Goal: Communication & Community: Answer question/provide support

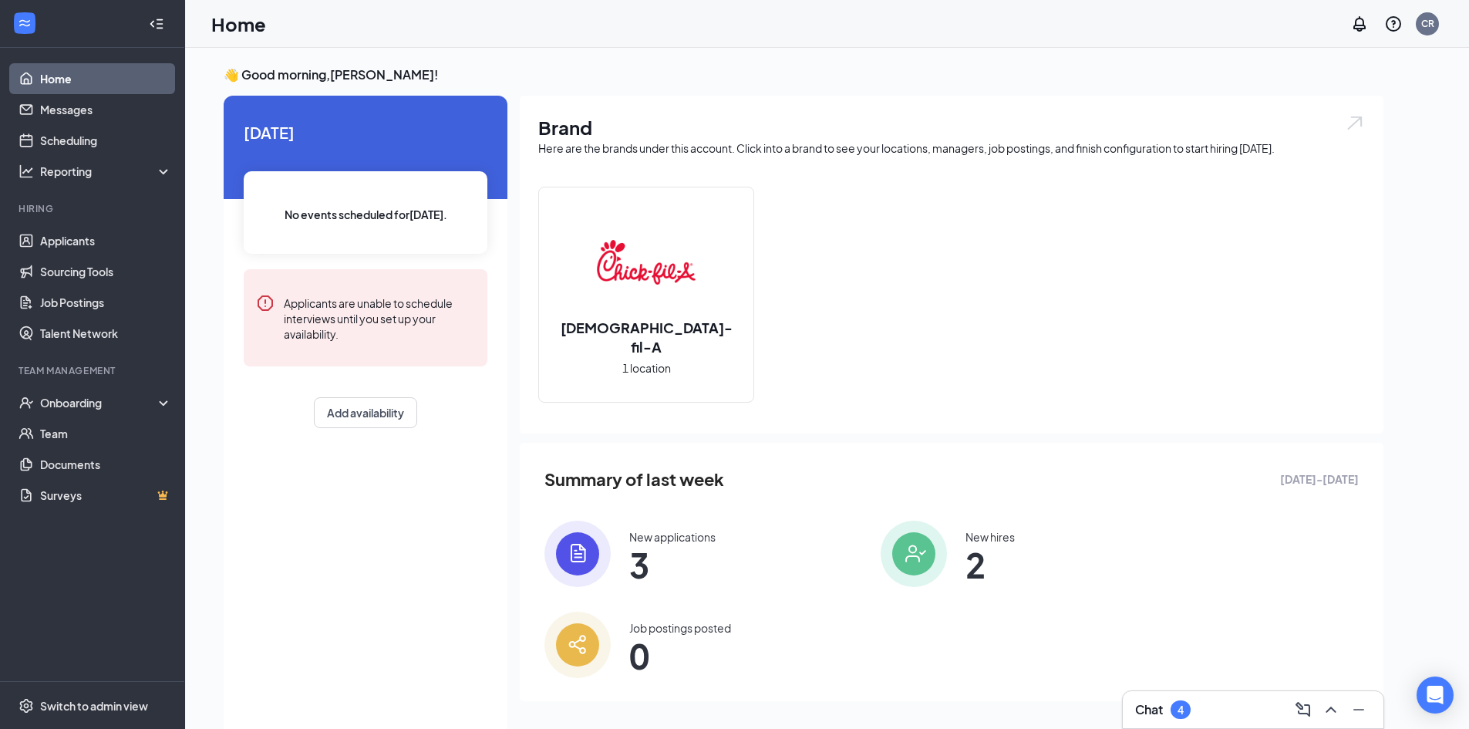
click at [1139, 704] on h3 "Chat" at bounding box center [1149, 709] width 28 height 17
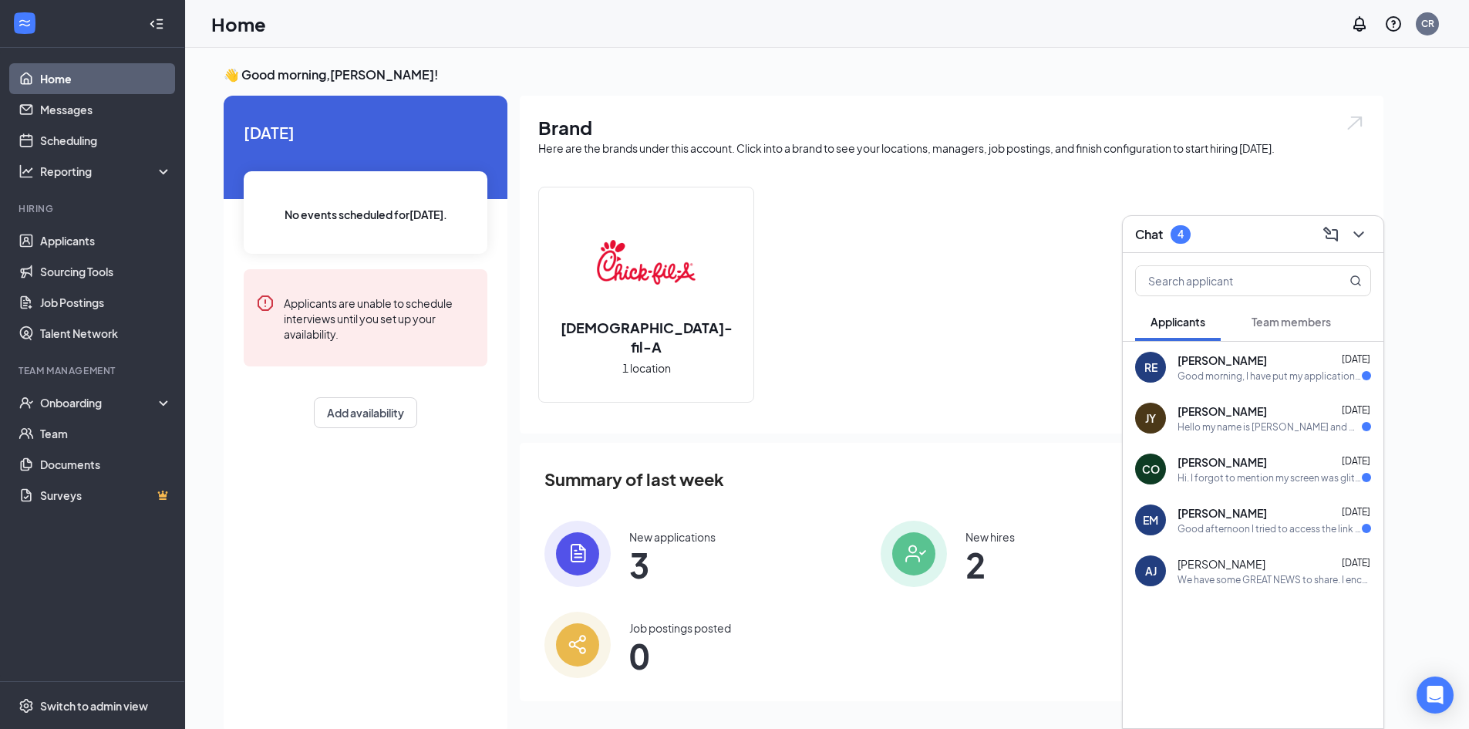
click at [1208, 361] on span "[PERSON_NAME]" at bounding box center [1222, 359] width 89 height 15
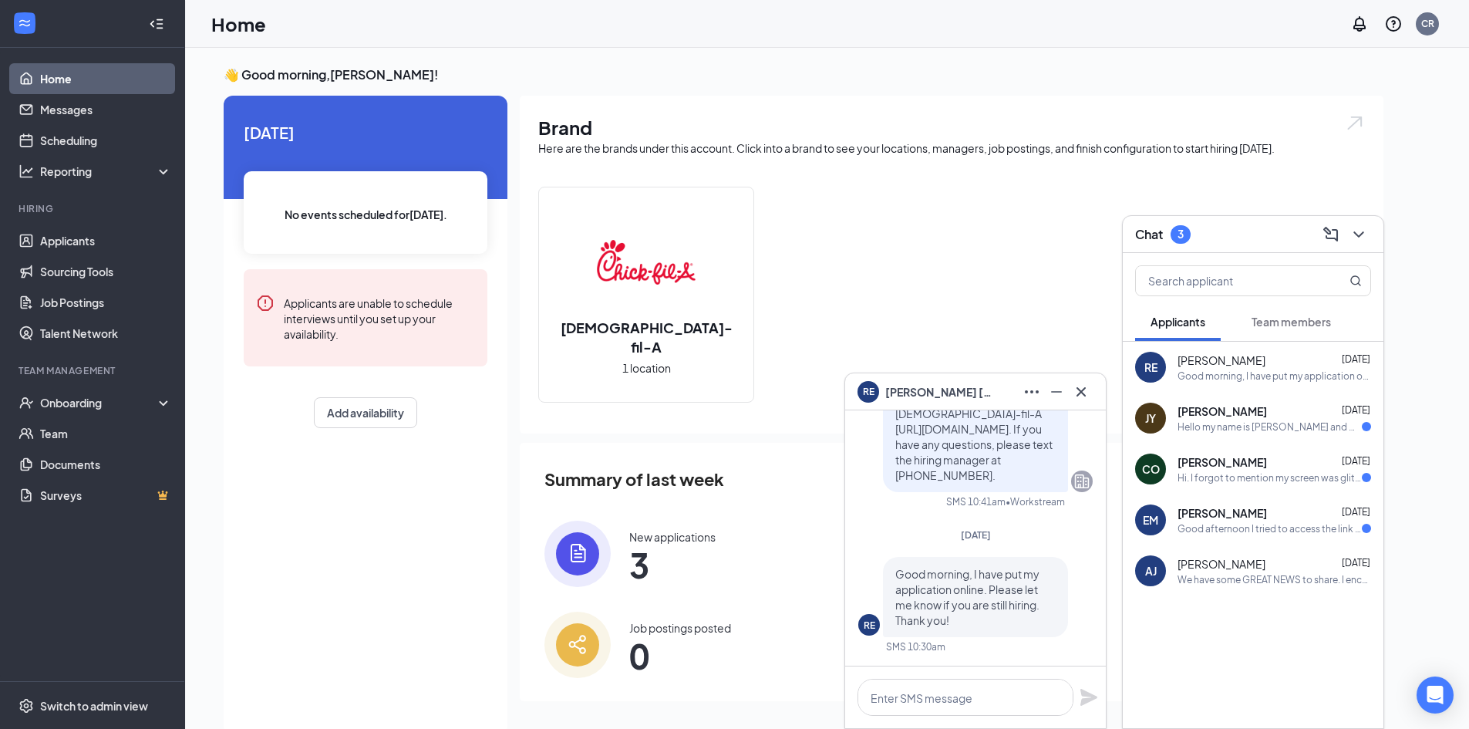
click at [1239, 425] on div "Hello my name is [PERSON_NAME] and wanted to let you know that I completed the …" at bounding box center [1270, 426] width 184 height 13
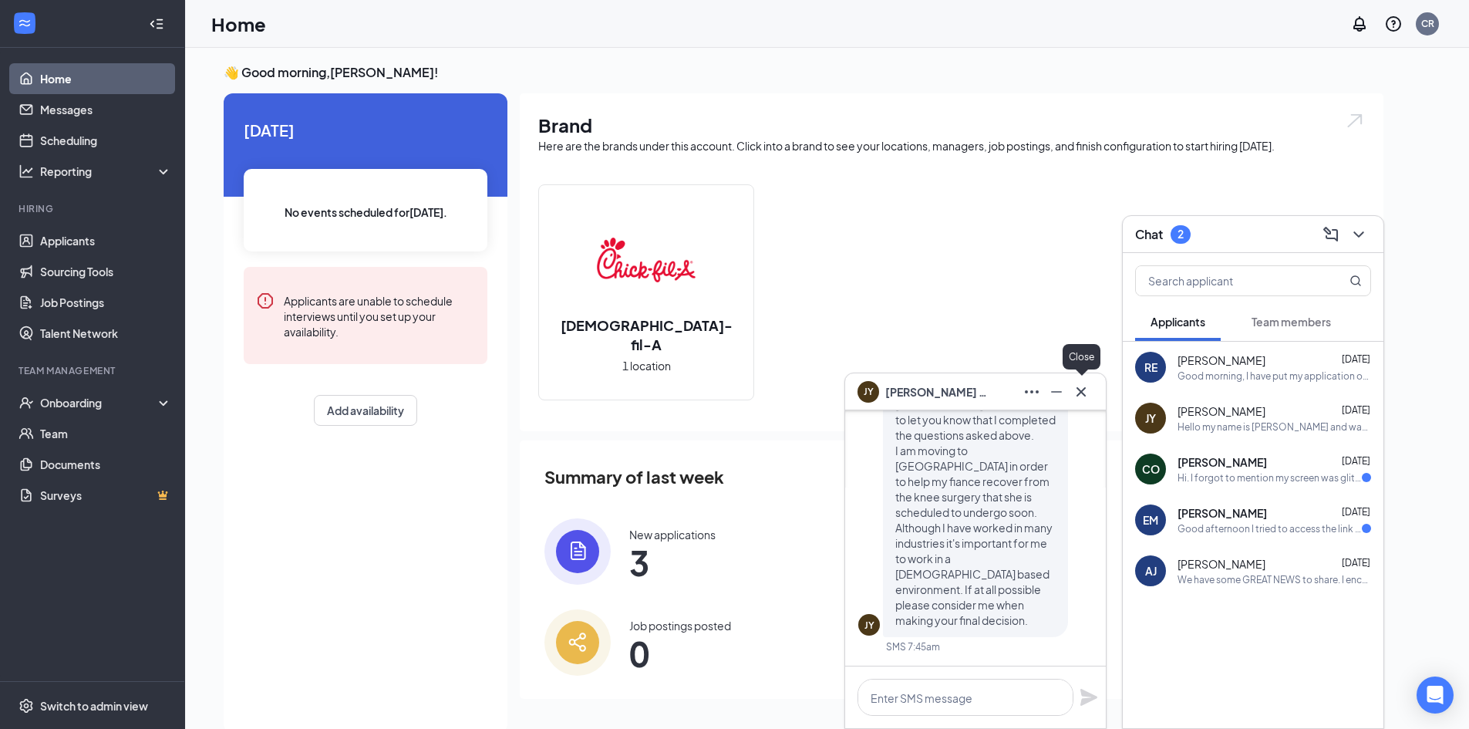
click at [1077, 386] on icon "Cross" at bounding box center [1081, 392] width 19 height 19
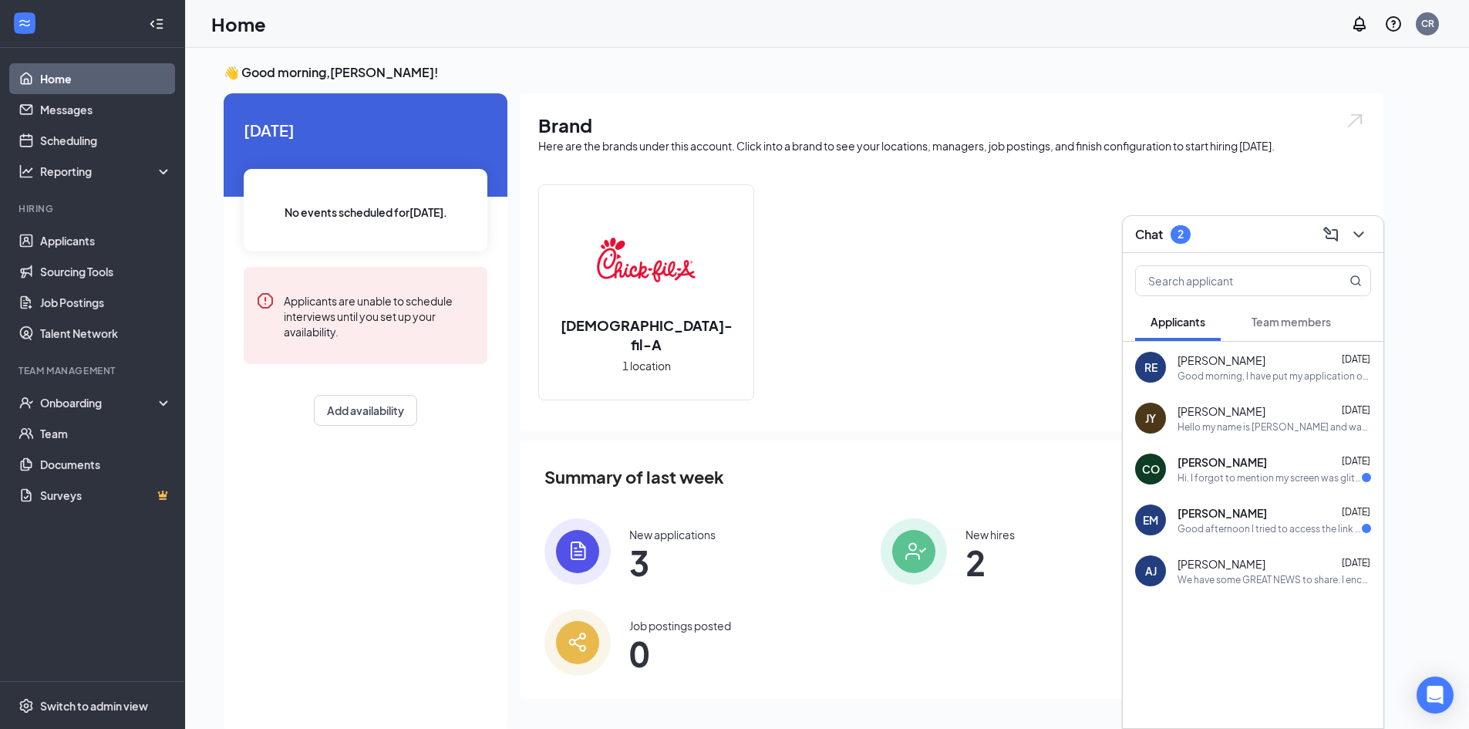
click at [1198, 460] on span "[PERSON_NAME]" at bounding box center [1222, 461] width 89 height 15
click at [1196, 478] on div "Hi. I forgot to mention my screen was glitching and I pushed enter too early fo…" at bounding box center [1270, 477] width 184 height 13
click at [1204, 589] on div "[PERSON_NAME] [PERSON_NAME] [DATE] We have some GREAT NEWS to share. I encourag…" at bounding box center [1253, 570] width 261 height 51
click at [1206, 573] on div "We have some GREAT NEWS to share. I encourage you to join our SLACK app for [DE…" at bounding box center [1275, 579] width 194 height 13
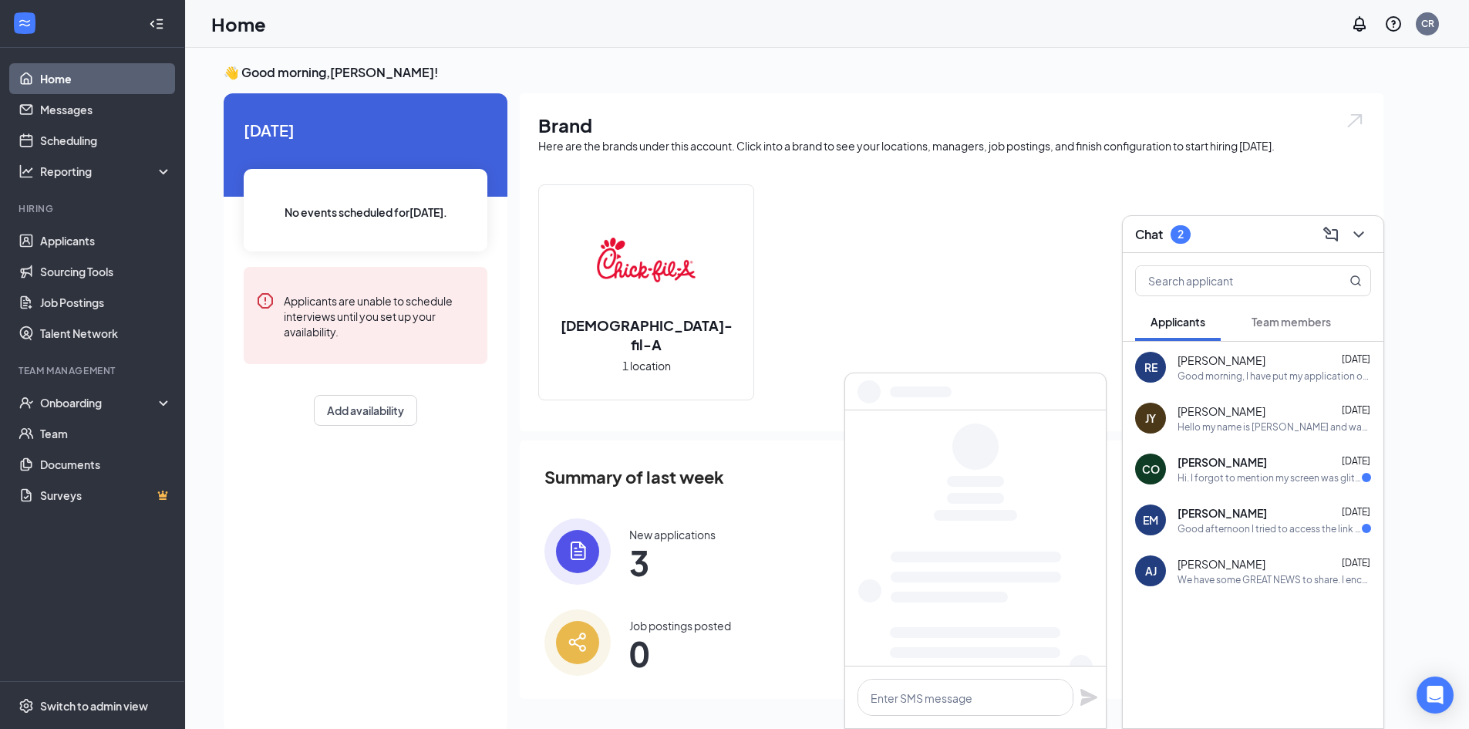
click at [1200, 505] on span "[PERSON_NAME]" at bounding box center [1222, 512] width 89 height 15
click at [1247, 501] on div "EM [PERSON_NAME] [DATE] Good afternoon I tried to access the link but it says i…" at bounding box center [1253, 519] width 261 height 51
click at [1079, 268] on div "[DEMOGRAPHIC_DATA]-fil-A 1 location" at bounding box center [951, 298] width 827 height 228
click at [1205, 484] on div "CO [PERSON_NAME] [DATE] Hi. I forgot to mention my screen was glitching and I p…" at bounding box center [1253, 468] width 261 height 51
click at [1366, 231] on icon "ChevronDown" at bounding box center [1359, 234] width 19 height 19
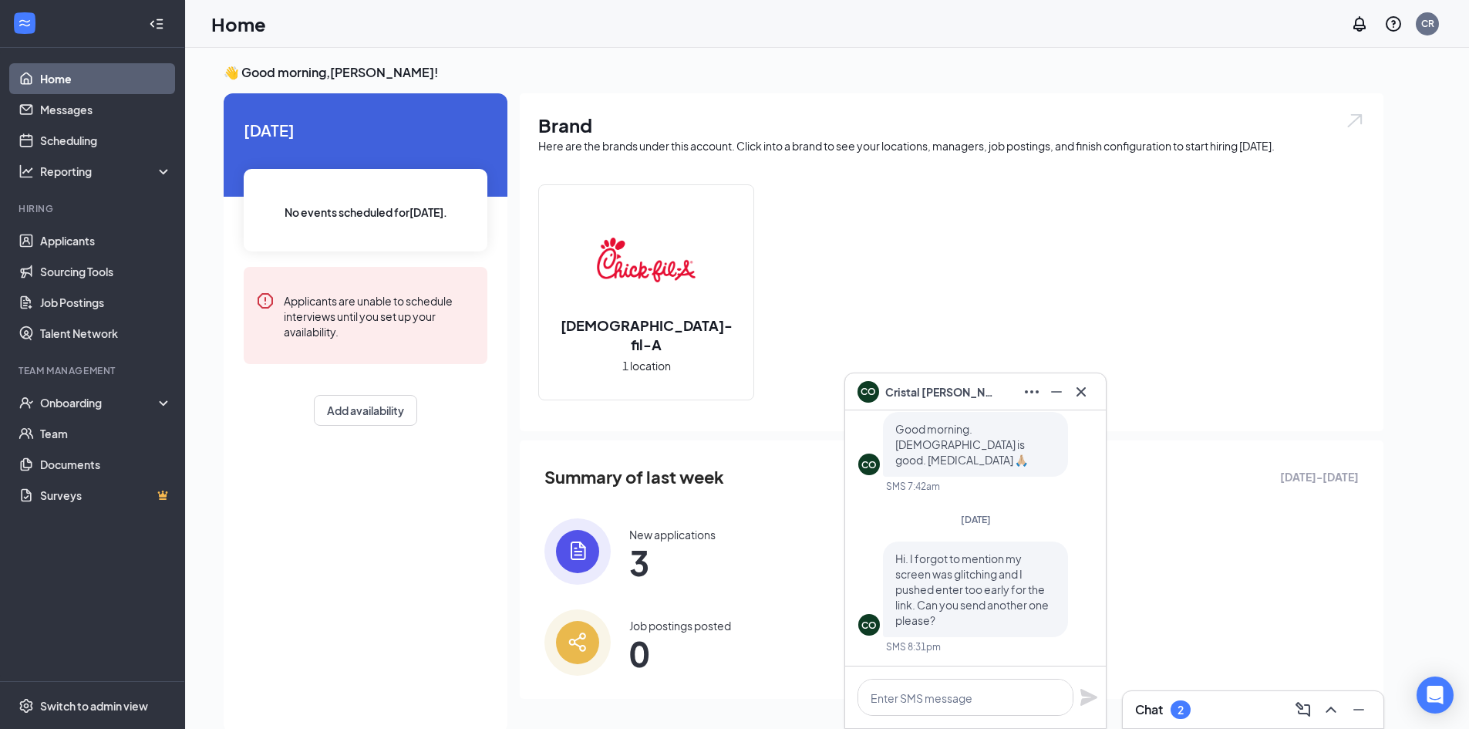
scroll to position [-5, 0]
click at [1081, 393] on icon "Cross" at bounding box center [1081, 390] width 9 height 9
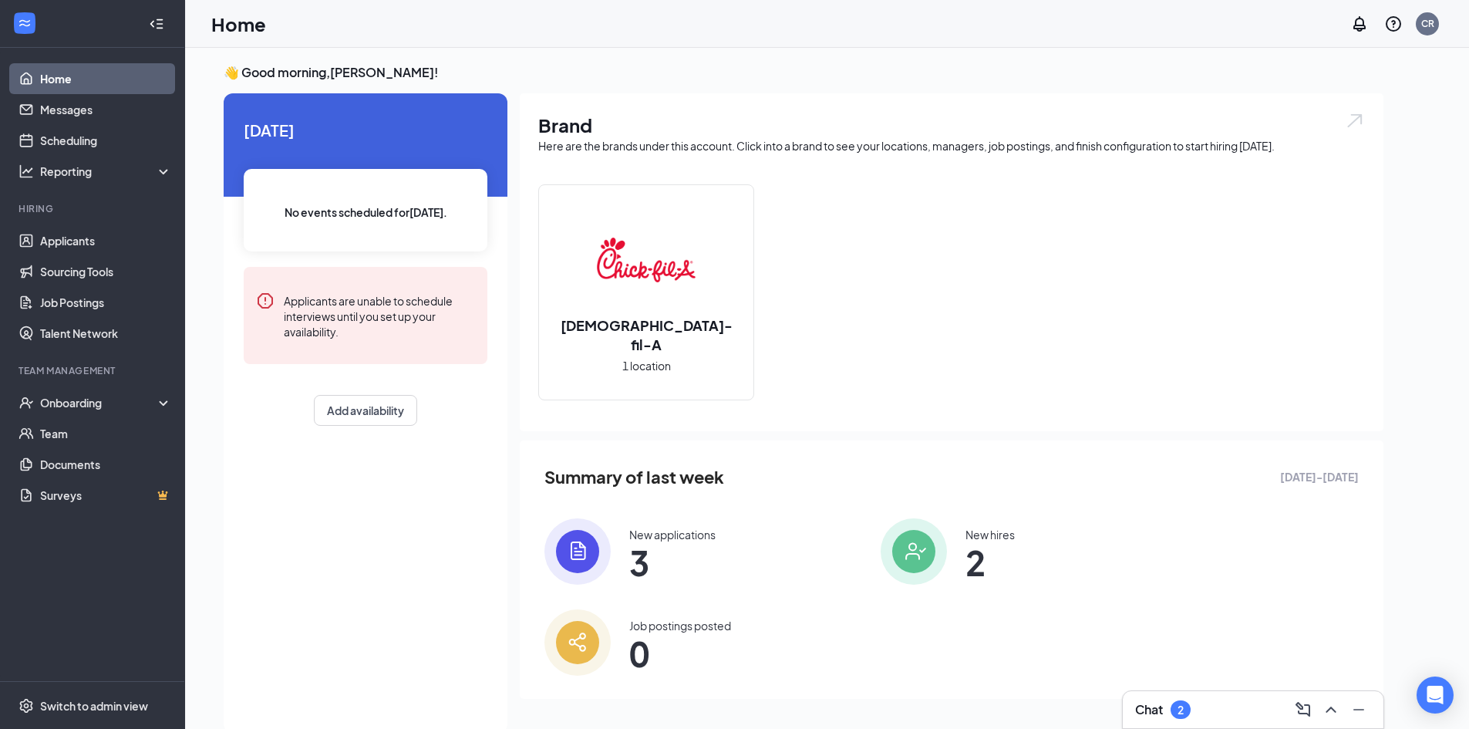
click at [1177, 701] on div "2" at bounding box center [1181, 709] width 20 height 19
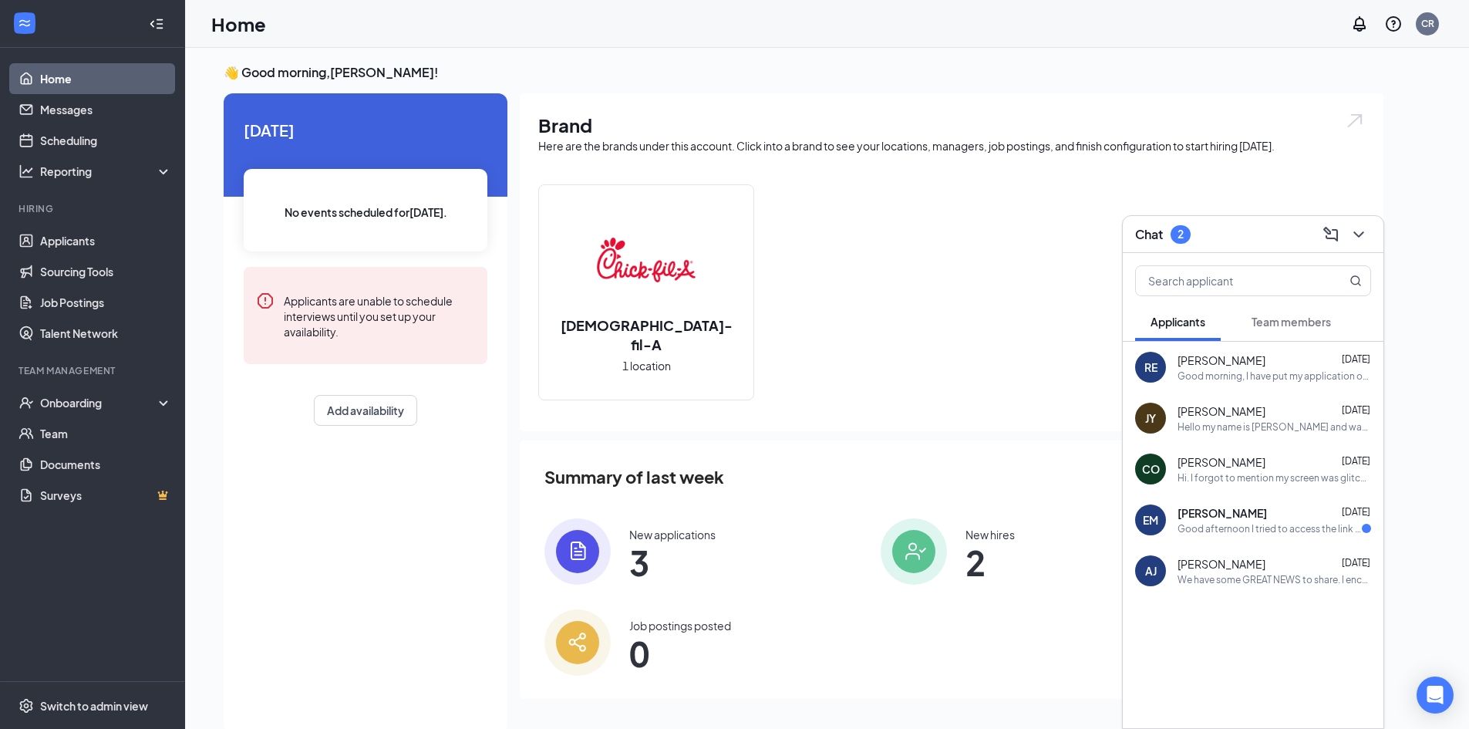
click at [1199, 524] on div "Good afternoon I tried to access the link but it says it's expired I'd be more …" at bounding box center [1270, 528] width 184 height 13
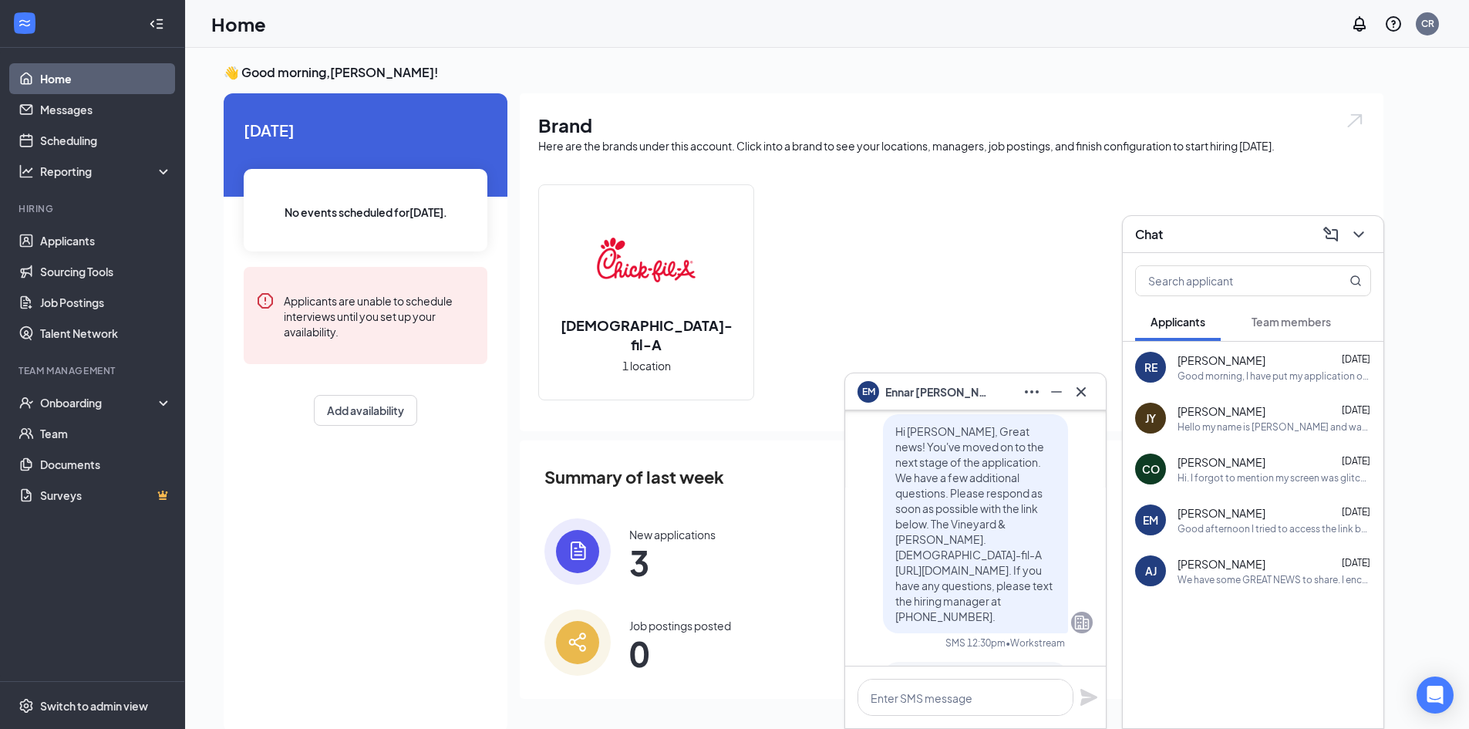
scroll to position [-152, 0]
click at [1081, 388] on icon "Cross" at bounding box center [1081, 392] width 19 height 19
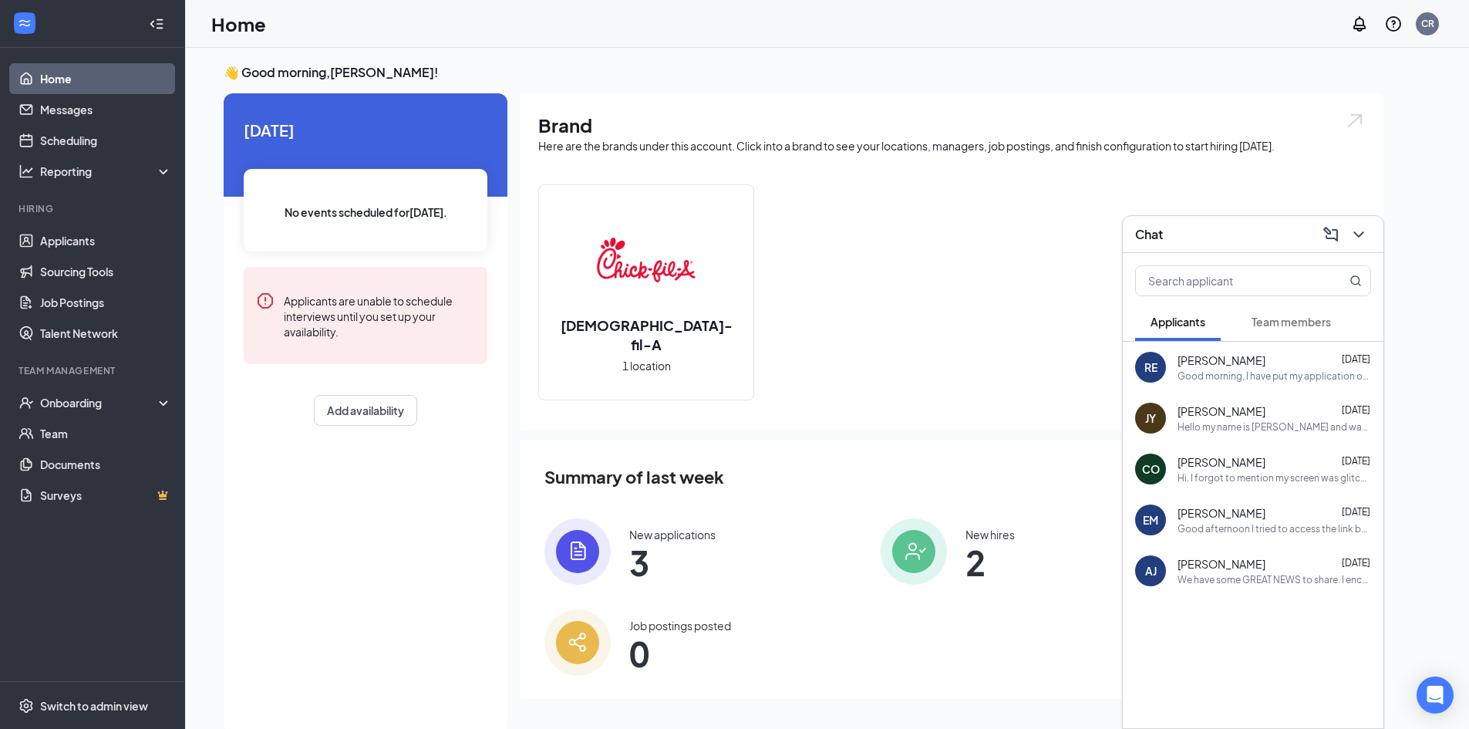
click at [1207, 564] on span "[PERSON_NAME]" at bounding box center [1222, 563] width 88 height 15
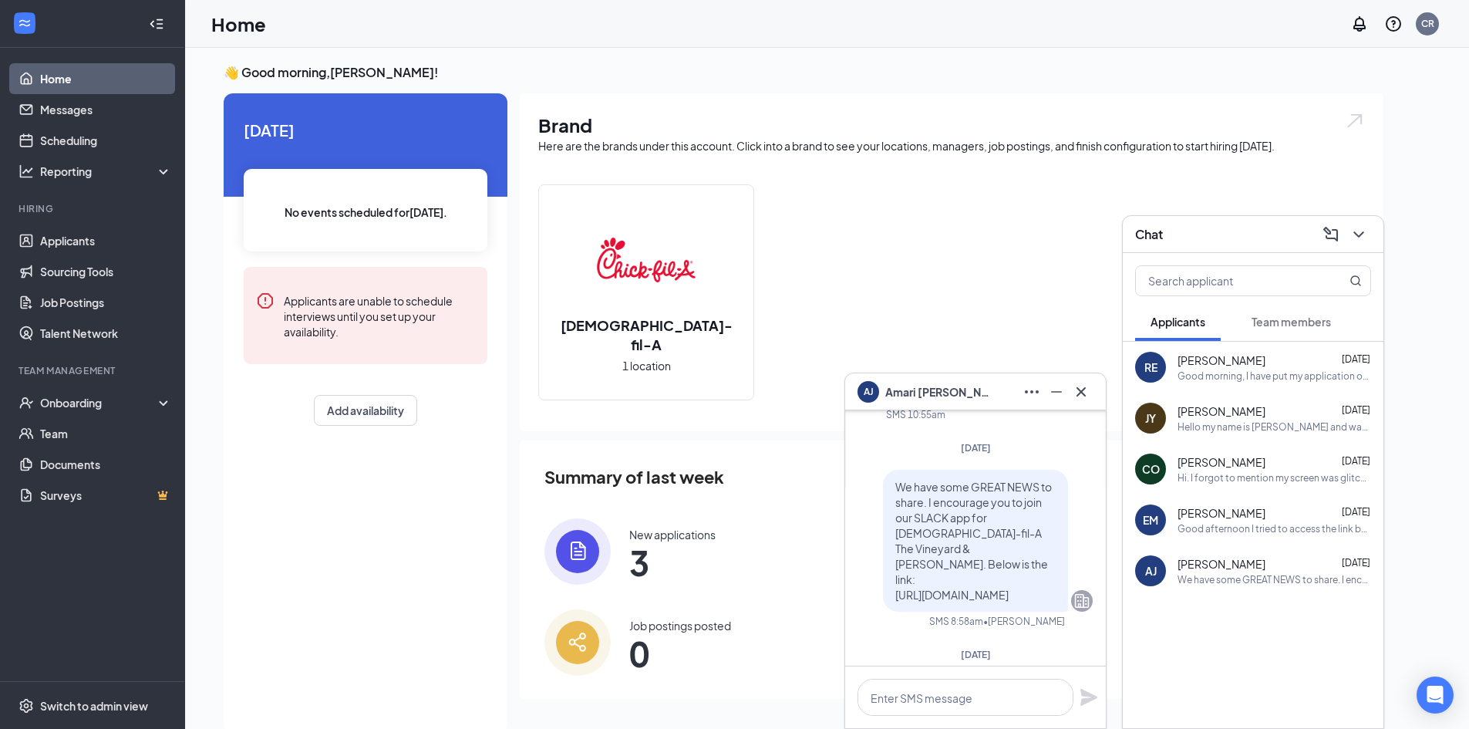
scroll to position [-51, 0]
click at [1083, 389] on icon "Cross" at bounding box center [1081, 392] width 19 height 19
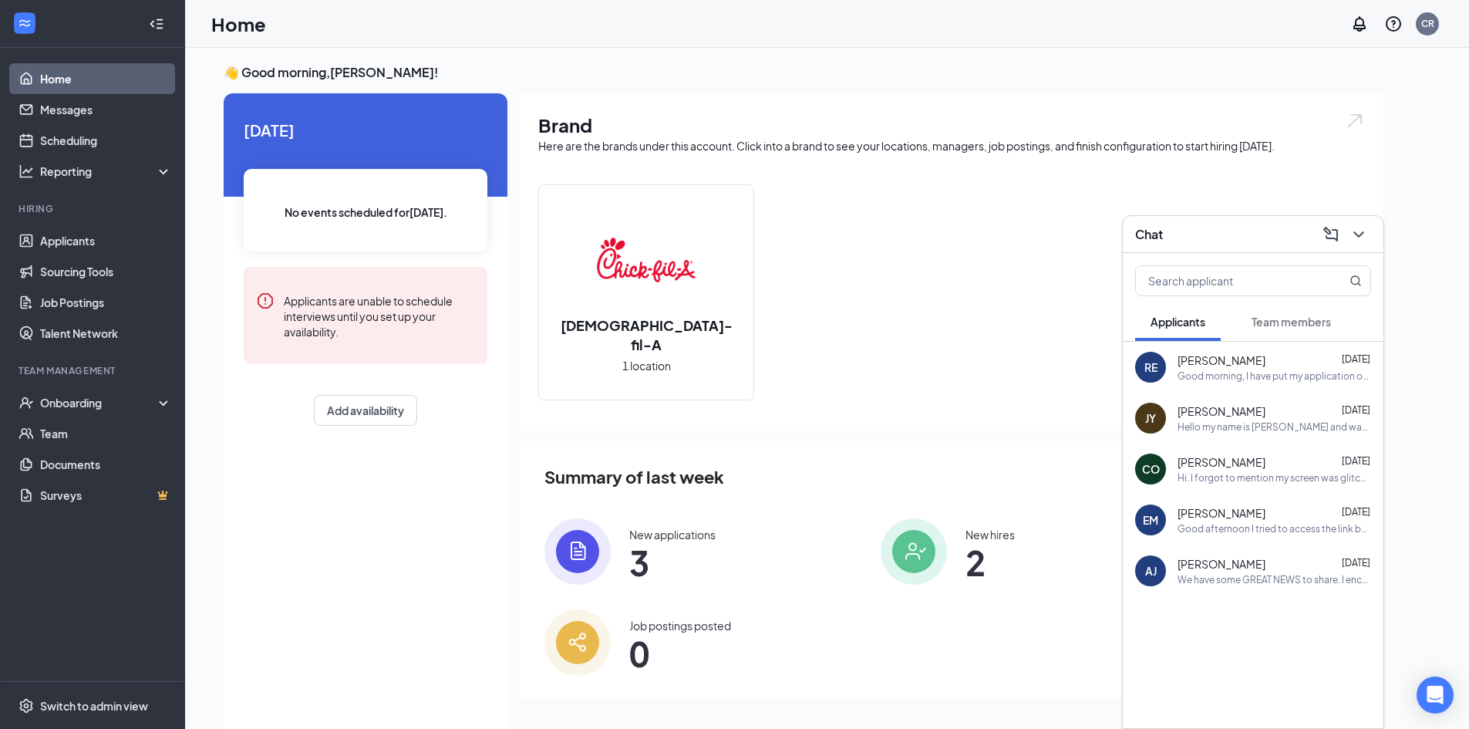
click at [1280, 325] on span "Team members" at bounding box center [1291, 322] width 79 height 14
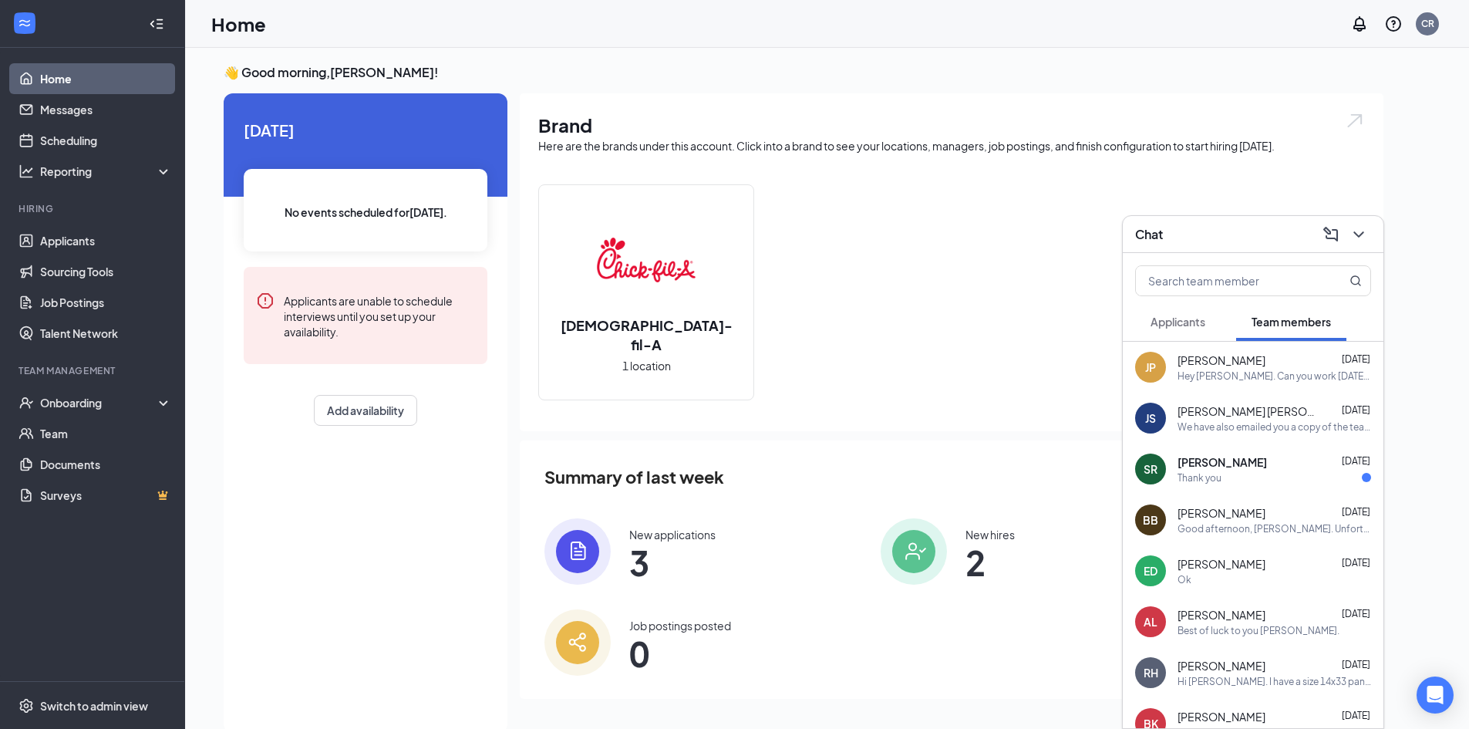
click at [1195, 470] on div "[PERSON_NAME] [DATE] Thank you" at bounding box center [1275, 469] width 194 height 30
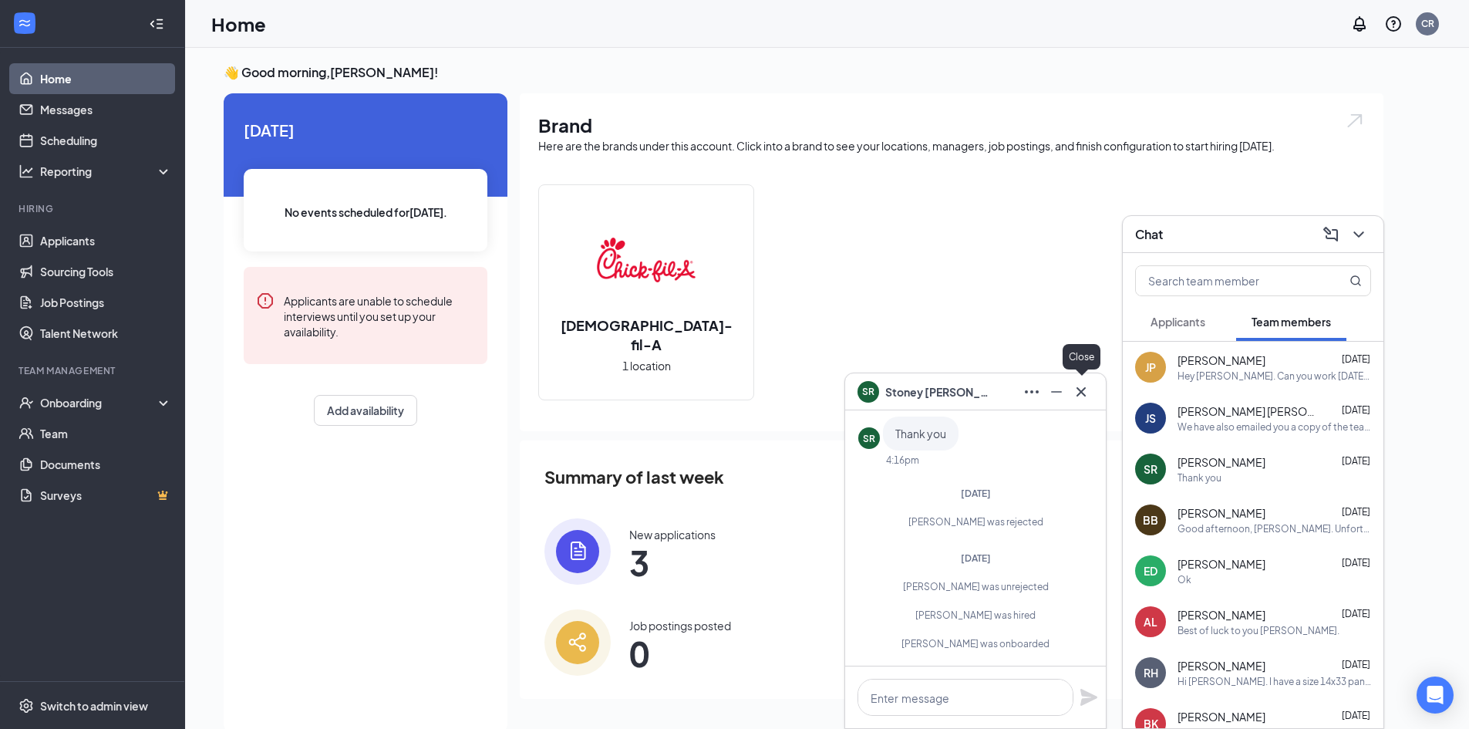
click at [1082, 390] on icon "Cross" at bounding box center [1081, 390] width 9 height 9
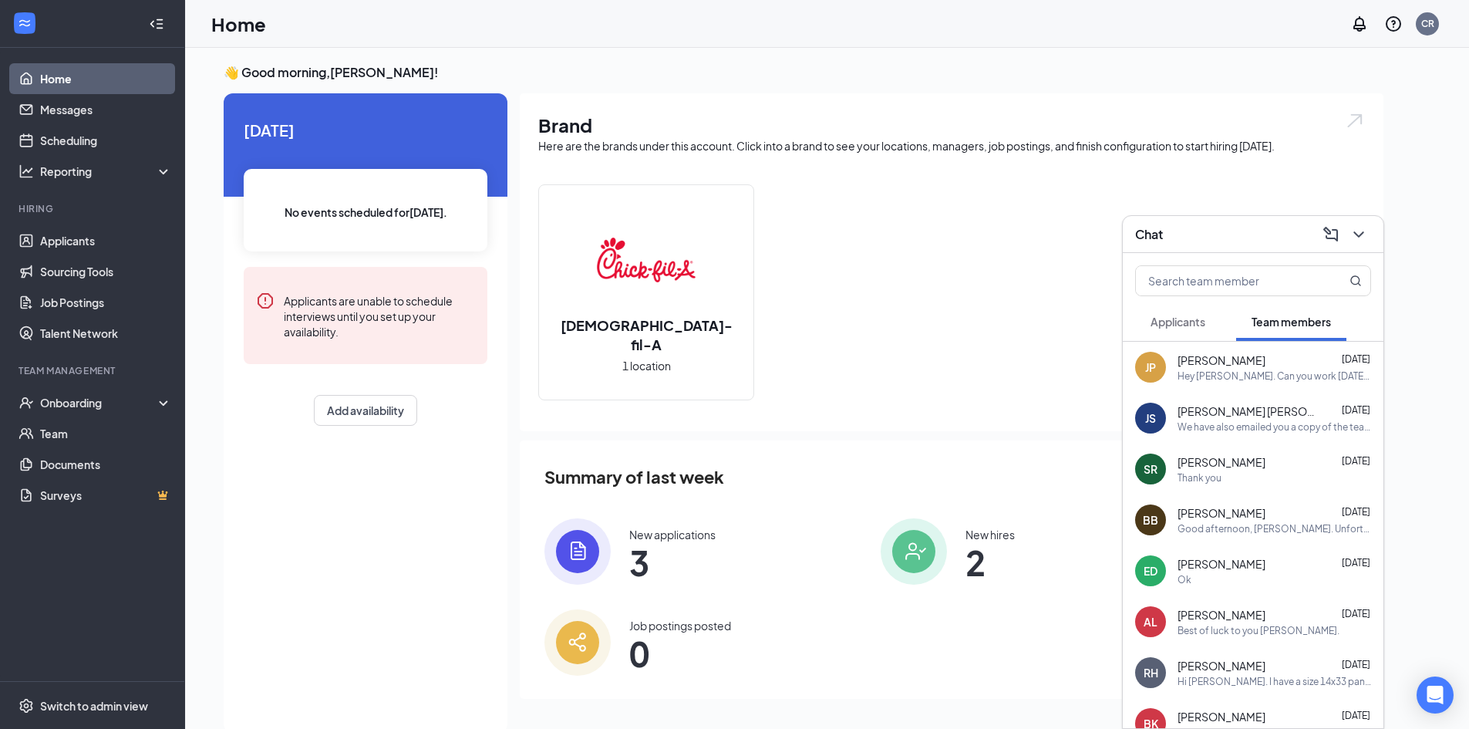
click at [1216, 523] on div "Good afternoon, [PERSON_NAME]. Unfortunately, we will no longer be able to push…" at bounding box center [1275, 528] width 194 height 13
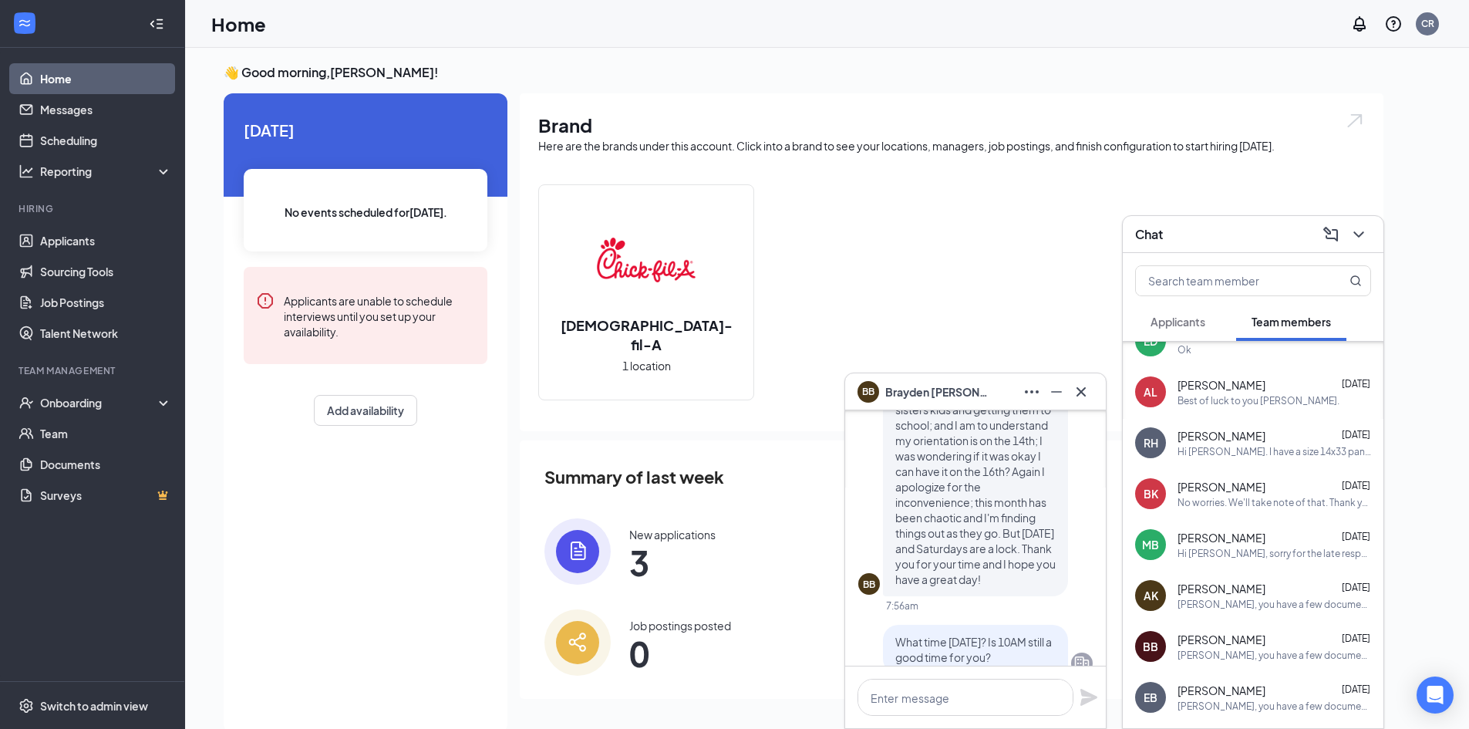
scroll to position [231, 0]
drag, startPoint x: 1231, startPoint y: 542, endPoint x: 1202, endPoint y: 543, distance: 29.3
click at [1202, 543] on span "[PERSON_NAME]" at bounding box center [1222, 536] width 88 height 15
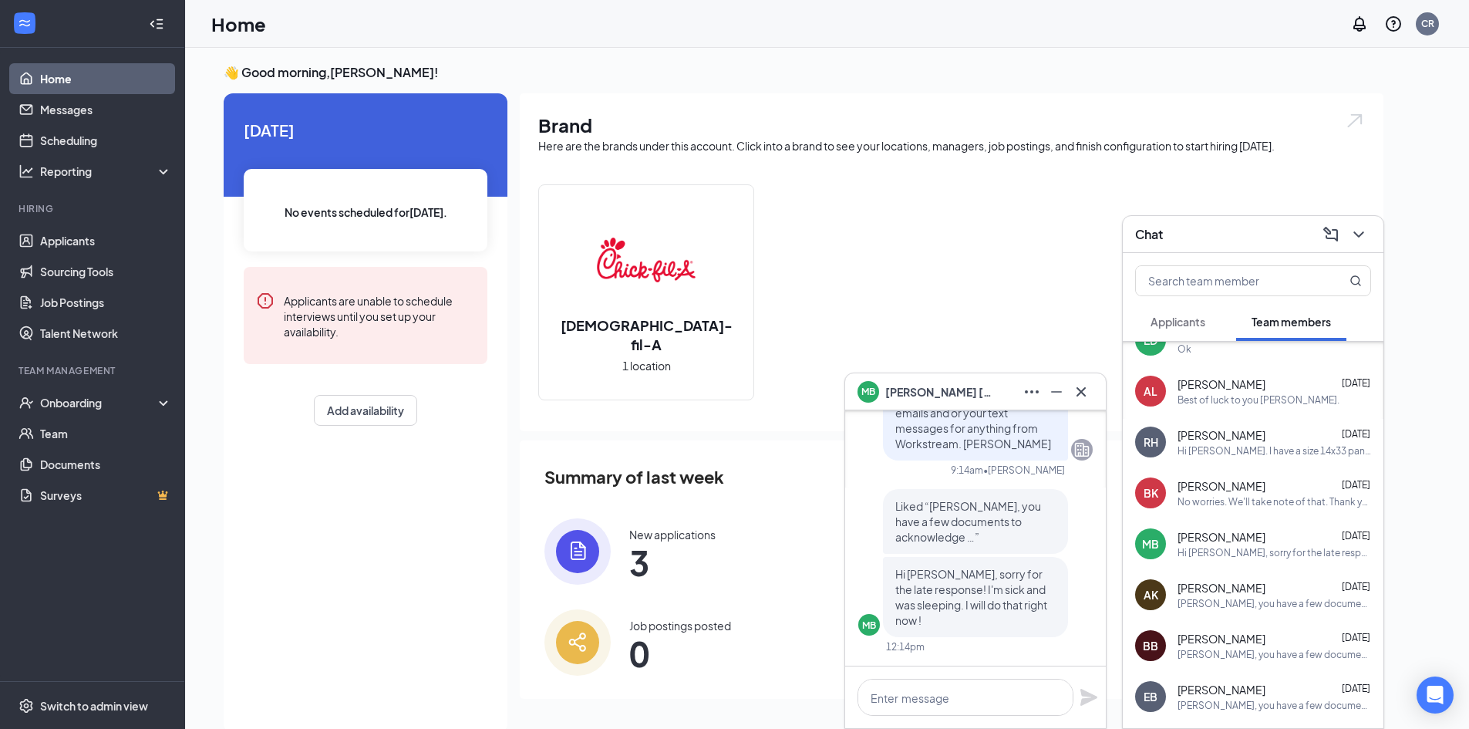
scroll to position [32, 0]
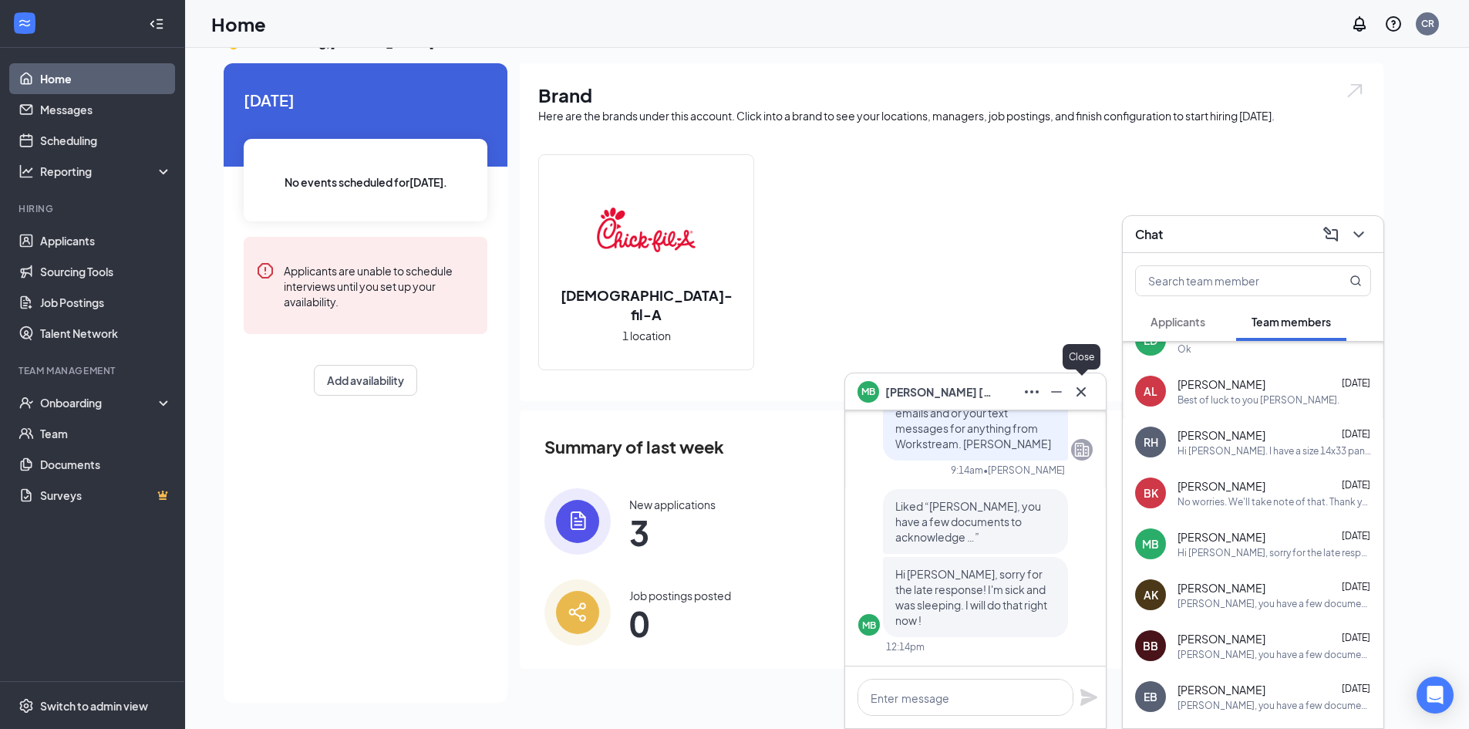
click at [1082, 392] on icon "Cross" at bounding box center [1081, 390] width 9 height 9
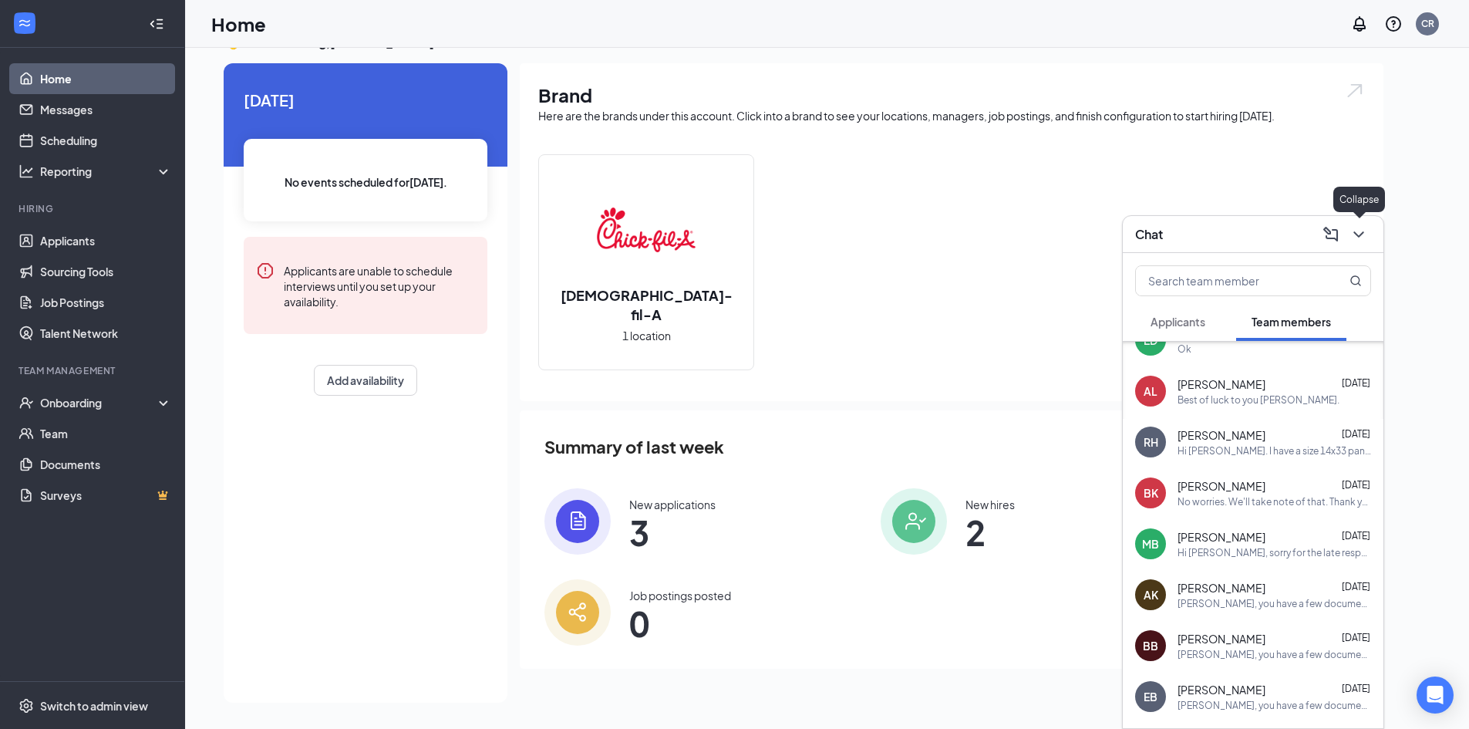
click at [1361, 234] on icon "ChevronDown" at bounding box center [1359, 234] width 10 height 6
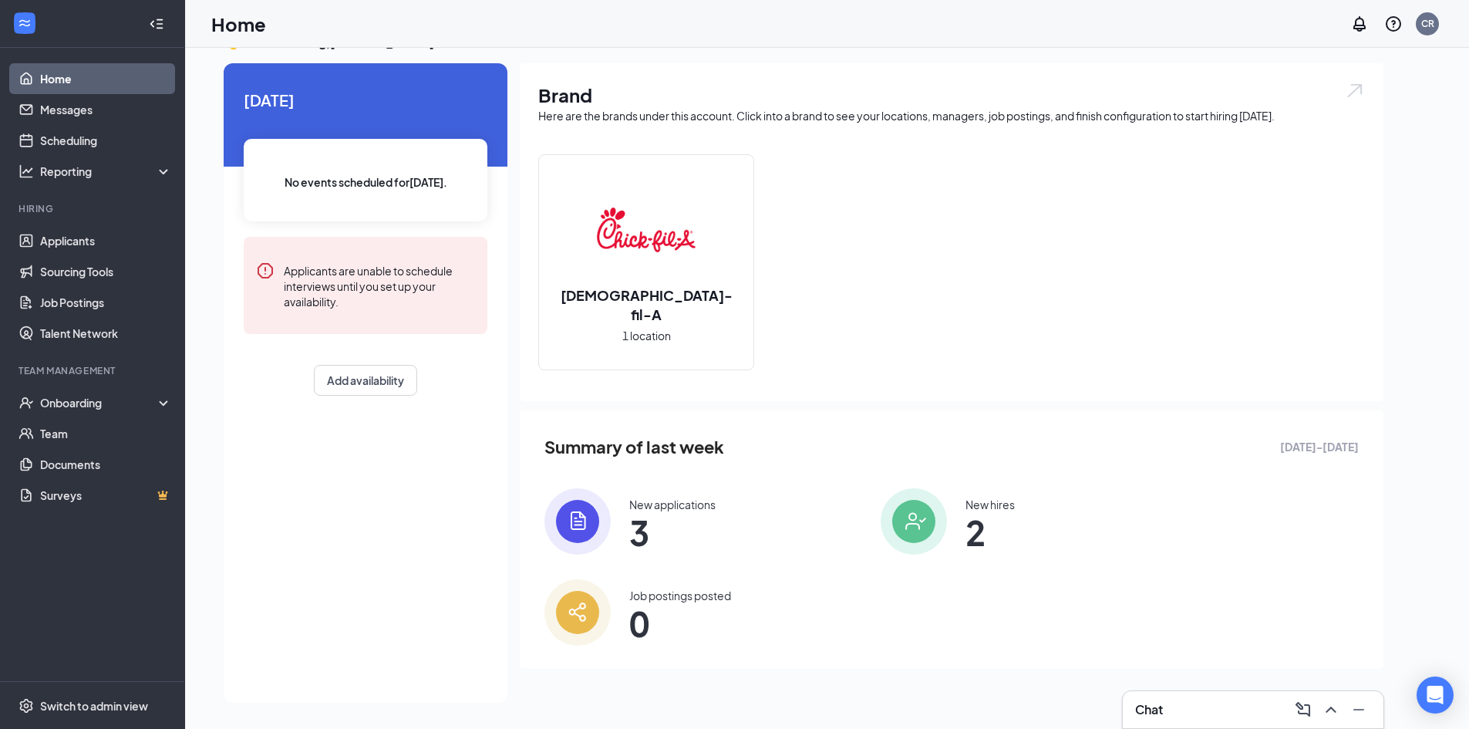
scroll to position [0, 0]
